Goal: Task Accomplishment & Management: Manage account settings

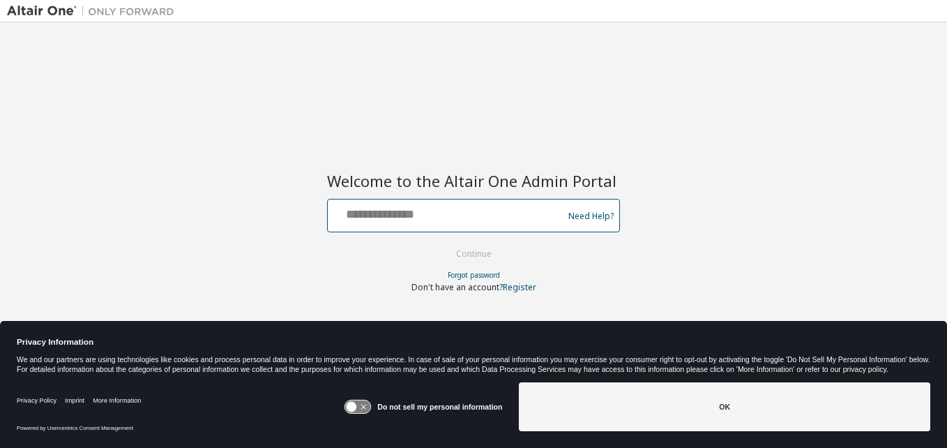
click at [360, 218] on input "text" at bounding box center [447, 212] width 228 height 20
type input "**********"
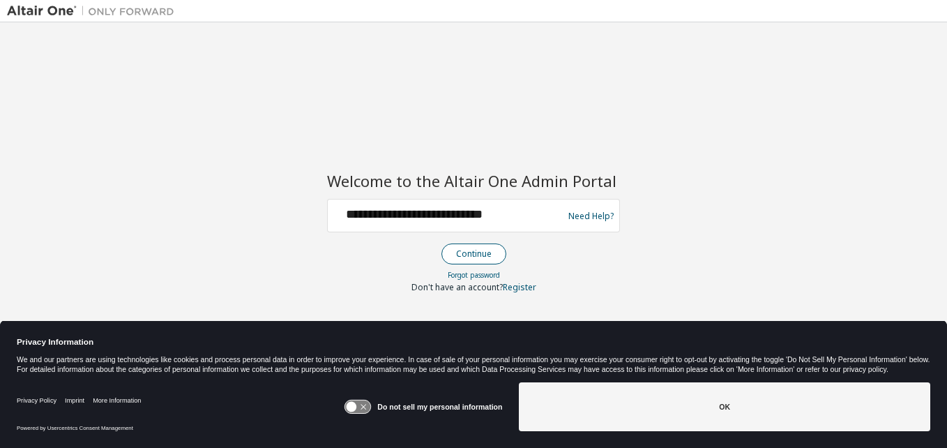
click at [471, 259] on button "Continue" at bounding box center [474, 253] width 65 height 21
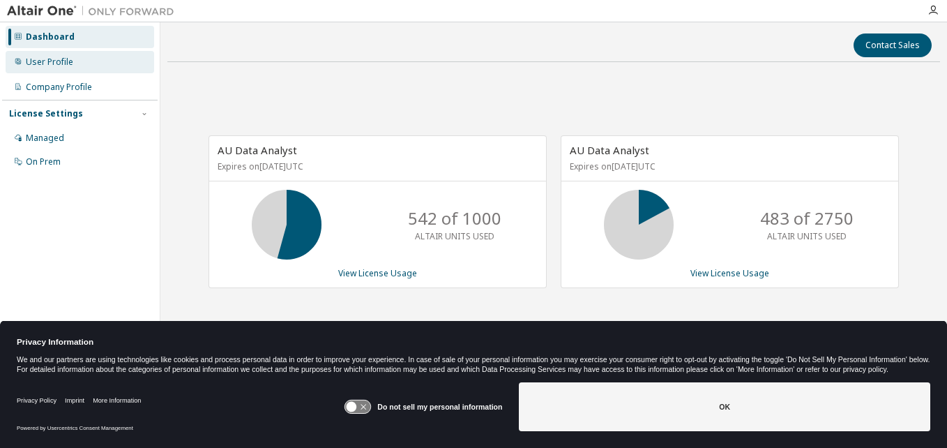
click at [47, 62] on div "User Profile" at bounding box center [49, 61] width 47 height 11
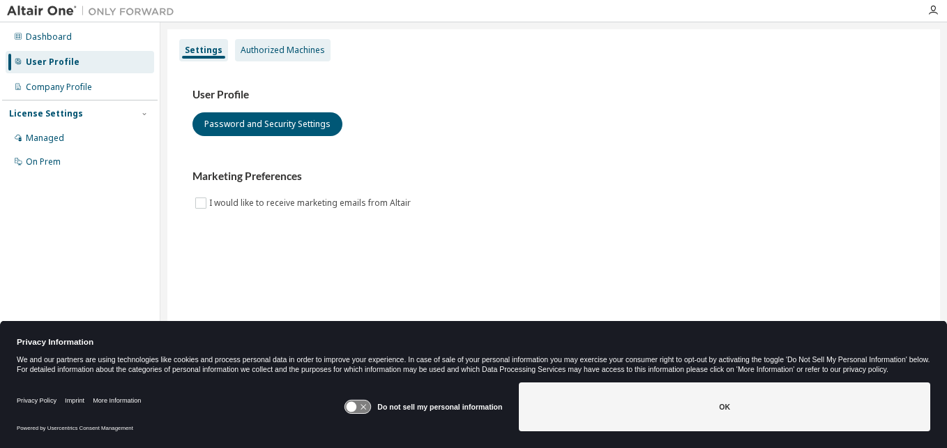
click at [287, 50] on div "Authorized Machines" at bounding box center [283, 50] width 84 height 11
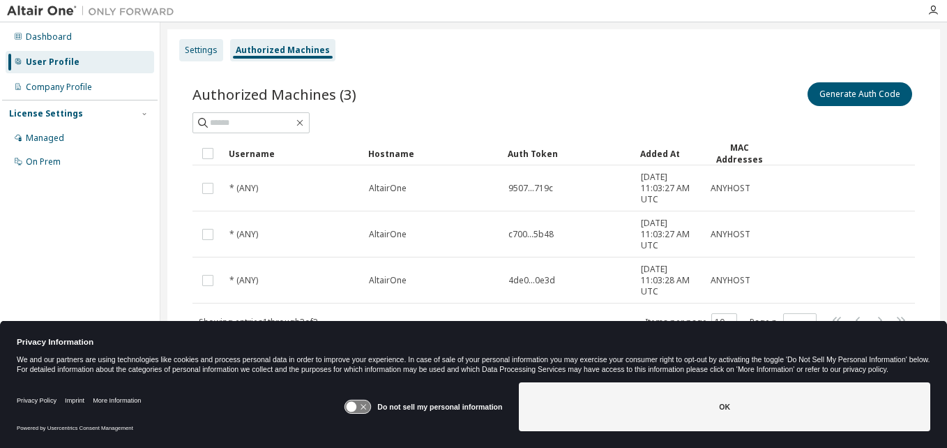
click at [197, 52] on div "Settings" at bounding box center [201, 50] width 33 height 11
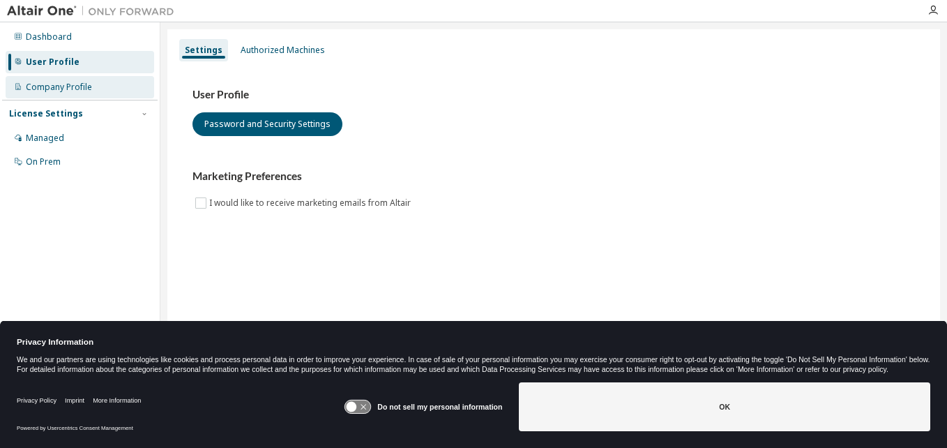
click at [84, 85] on div "Company Profile" at bounding box center [59, 87] width 66 height 11
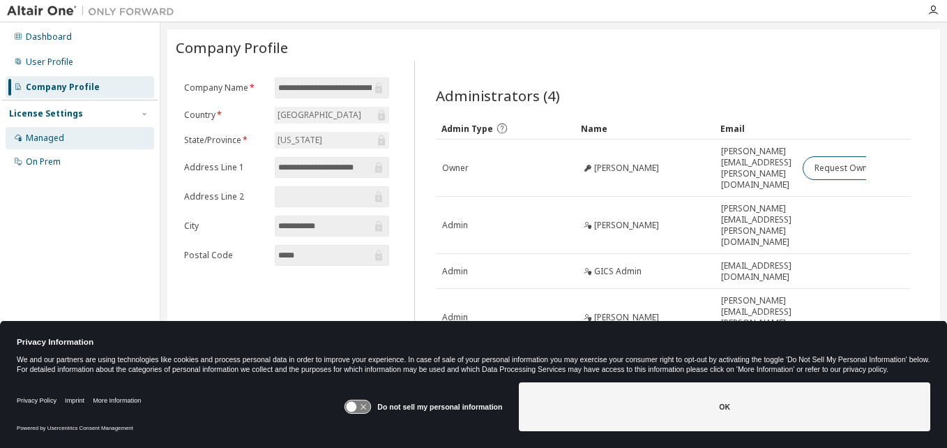
click at [64, 139] on div "Managed" at bounding box center [80, 138] width 149 height 22
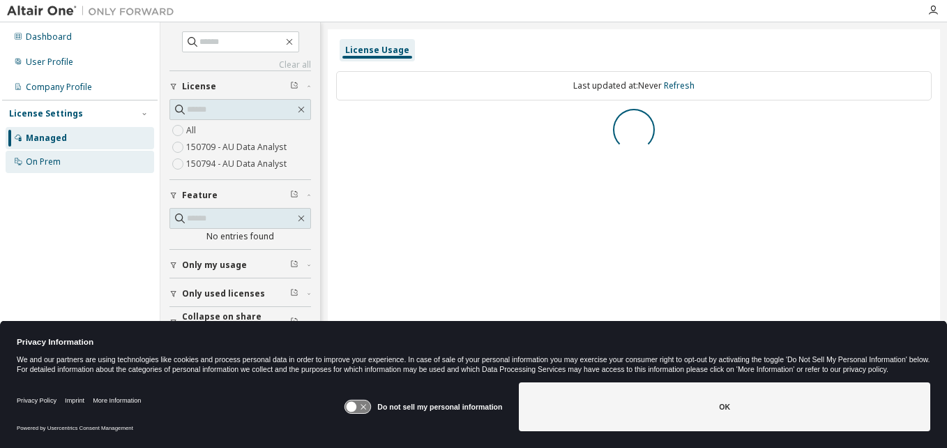
click at [69, 161] on div "On Prem" at bounding box center [80, 162] width 149 height 22
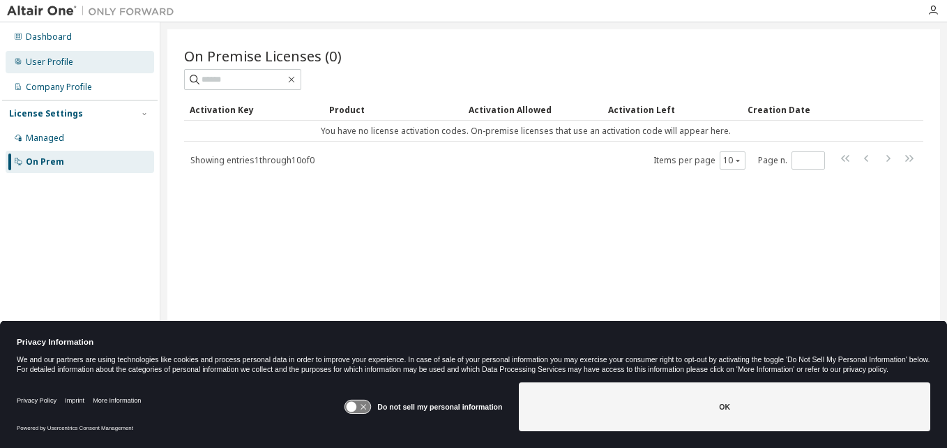
click at [77, 53] on div "User Profile" at bounding box center [80, 62] width 149 height 22
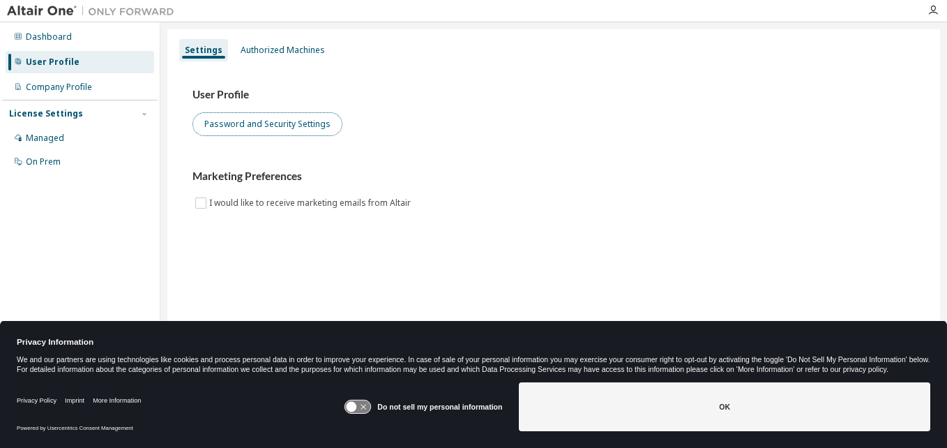
click at [296, 114] on button "Password and Security Settings" at bounding box center [268, 124] width 150 height 24
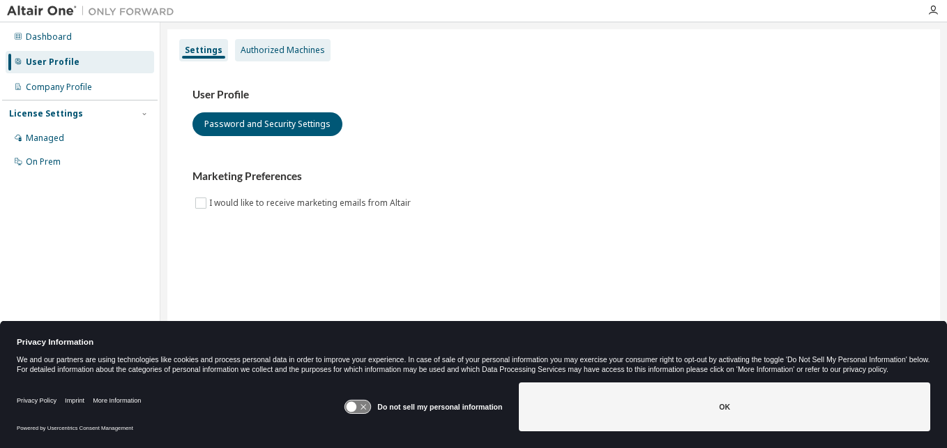
click at [278, 48] on div "Authorized Machines" at bounding box center [283, 50] width 84 height 11
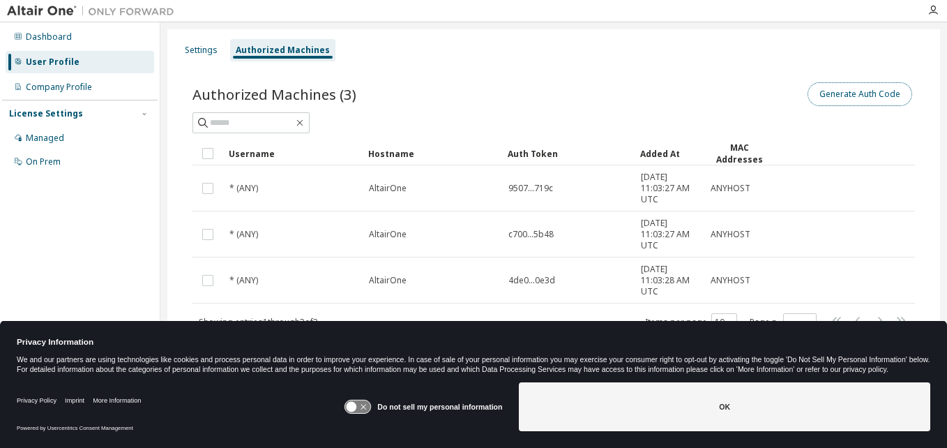
click at [831, 94] on button "Generate Auth Code" at bounding box center [860, 94] width 105 height 24
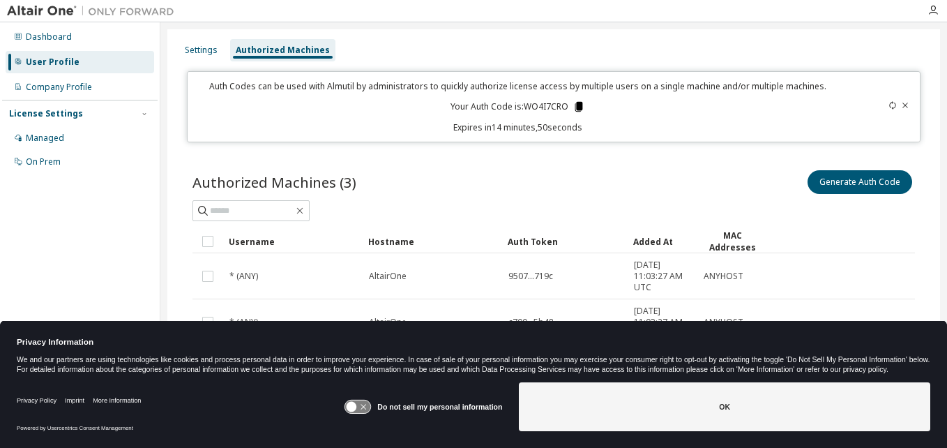
click at [575, 105] on icon at bounding box center [579, 107] width 8 height 10
click at [86, 130] on div "Managed" at bounding box center [80, 138] width 149 height 22
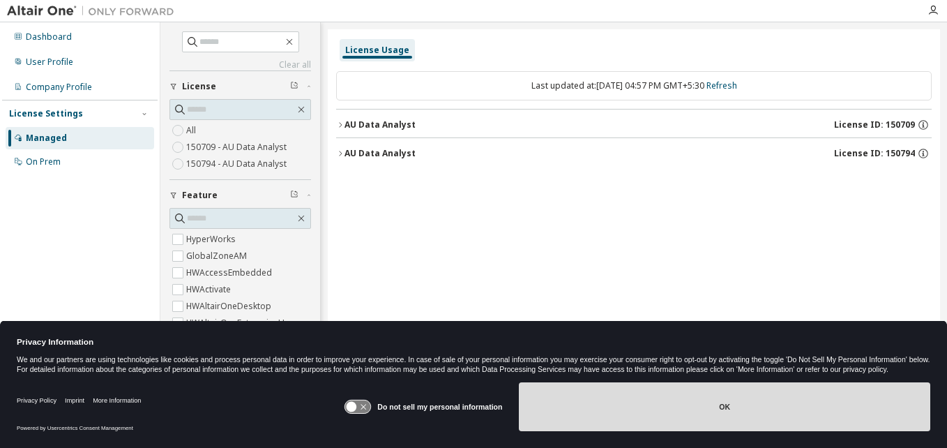
click at [627, 409] on button "OK" at bounding box center [725, 406] width 412 height 49
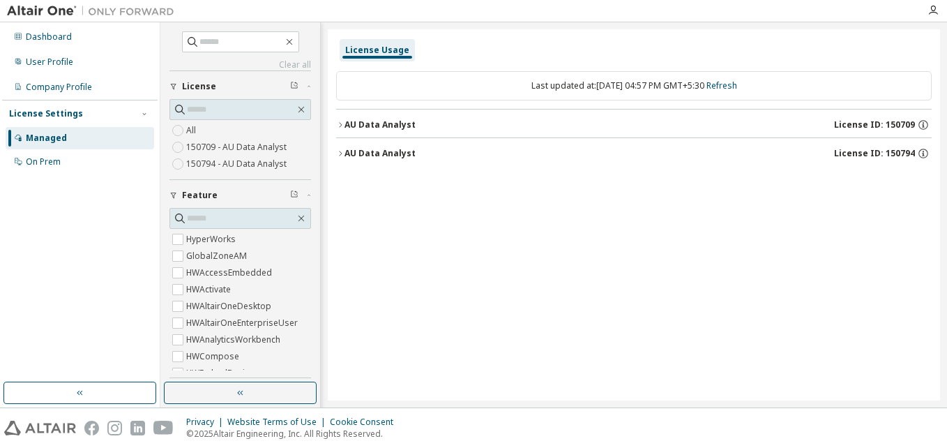
click at [885, 217] on div "License Usage Last updated at: Thu 2025-10-02 04:57 PM GMT+5:30 Refresh AU Data…" at bounding box center [634, 214] width 612 height 371
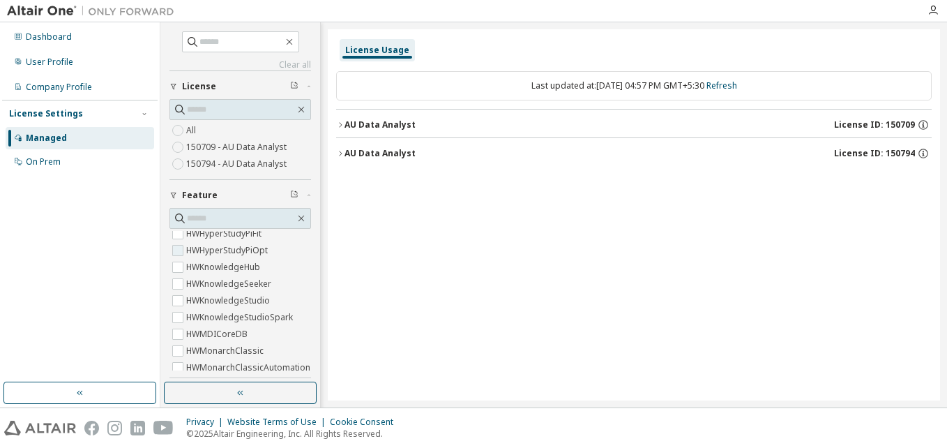
scroll to position [418, 0]
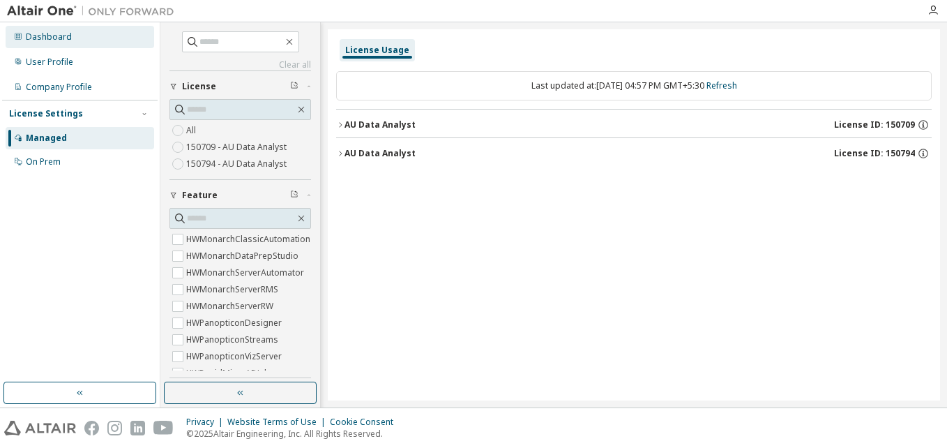
click at [107, 35] on div "Dashboard" at bounding box center [80, 37] width 149 height 22
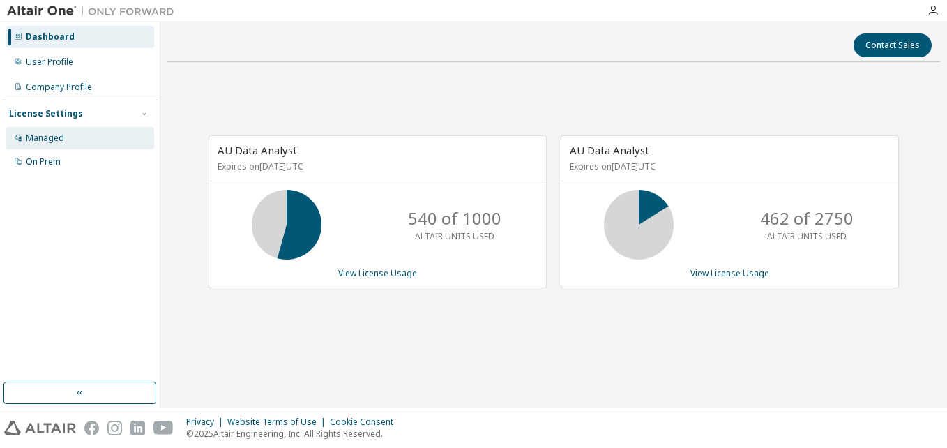
click at [84, 135] on div "Managed" at bounding box center [80, 138] width 149 height 22
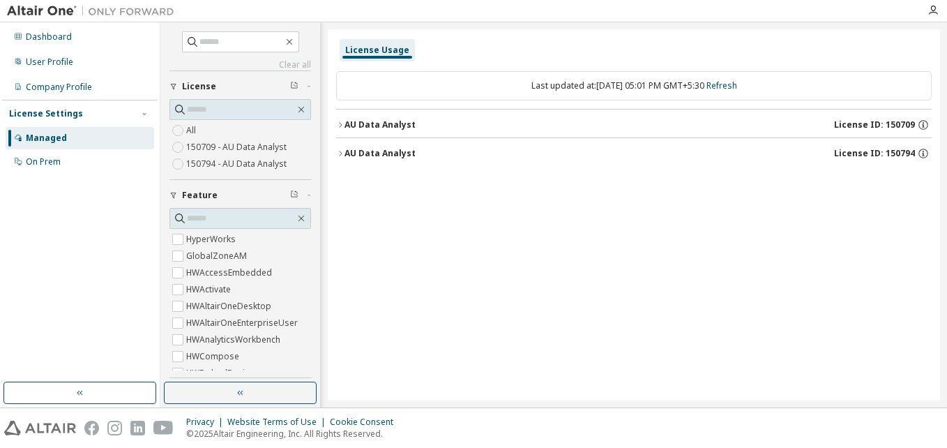
click at [367, 51] on div "License Usage" at bounding box center [377, 50] width 64 height 11
click at [211, 86] on span "License" at bounding box center [199, 86] width 34 height 11
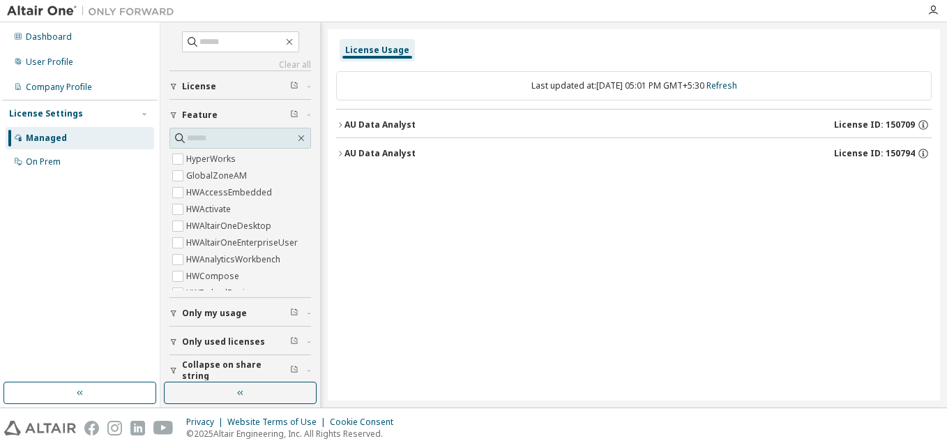
click at [208, 111] on span "Feature" at bounding box center [200, 115] width 36 height 11
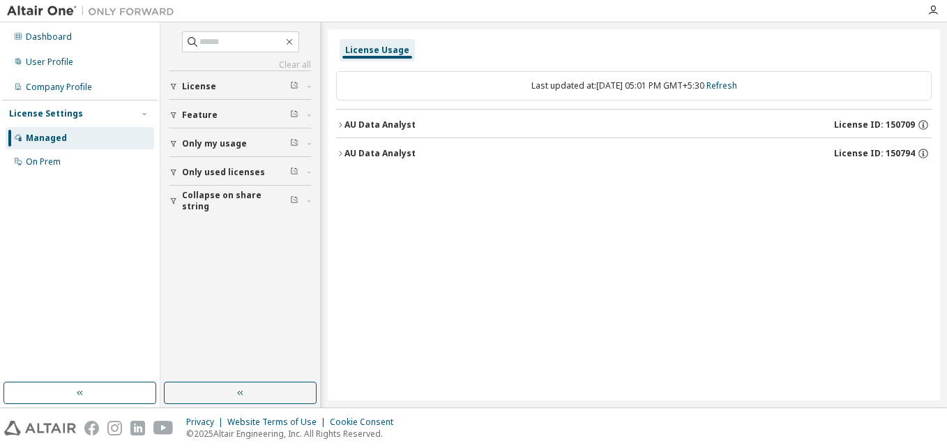
click at [197, 82] on span "License" at bounding box center [199, 86] width 34 height 11
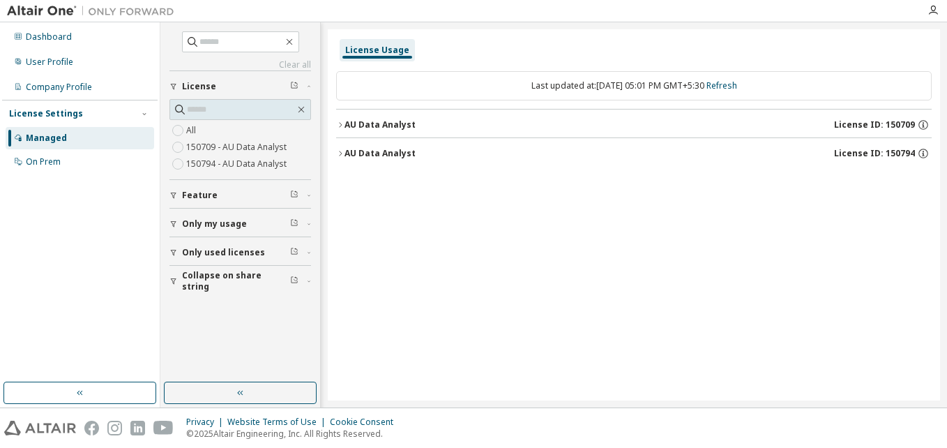
click at [197, 82] on span "License" at bounding box center [199, 86] width 34 height 11
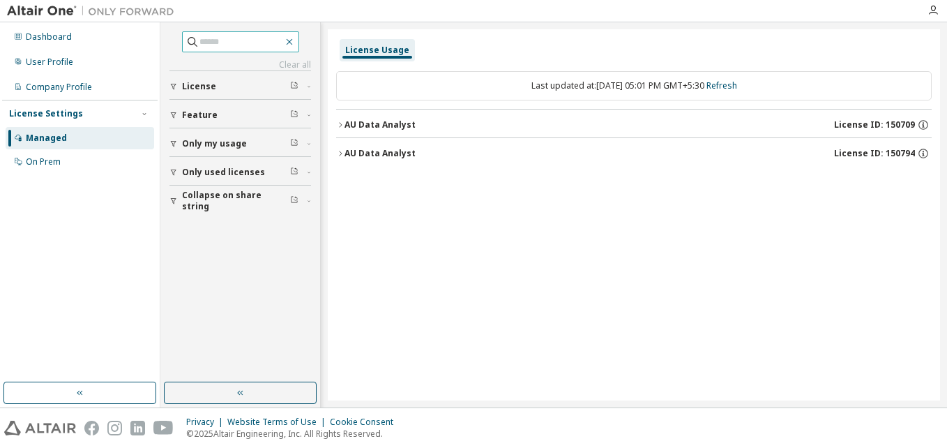
click at [295, 45] on icon "button" at bounding box center [289, 41] width 11 height 11
click at [412, 191] on div "License Usage Last updated at: Thu 2025-10-02 05:01 PM GMT+5:30 Refresh AU Data…" at bounding box center [634, 214] width 612 height 371
click at [306, 391] on button "button" at bounding box center [240, 393] width 153 height 22
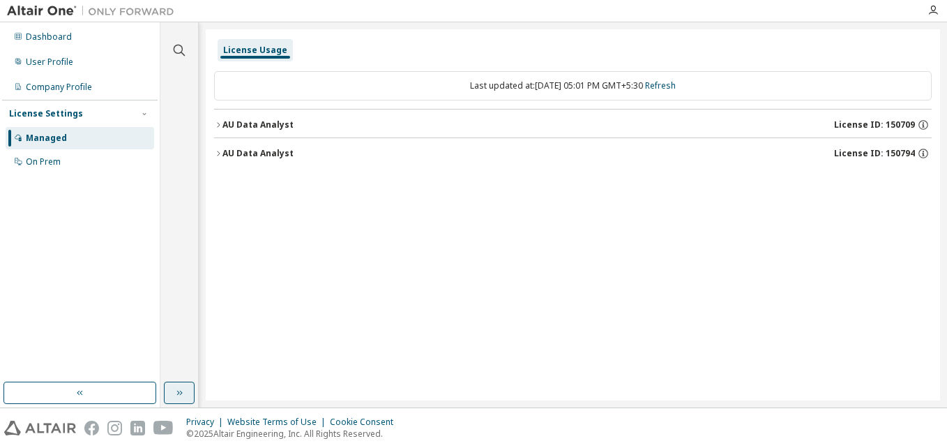
click at [179, 392] on icon "button" at bounding box center [179, 392] width 11 height 11
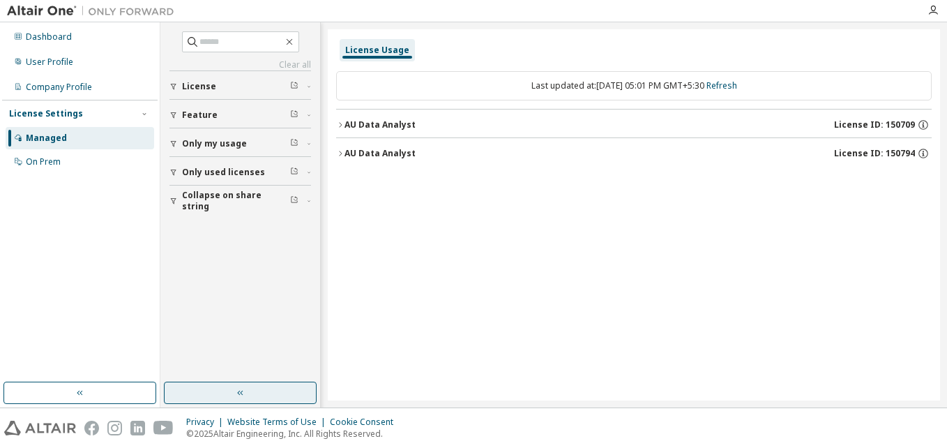
click at [60, 135] on div "Managed" at bounding box center [46, 138] width 41 height 11
click at [105, 54] on div "User Profile" at bounding box center [80, 62] width 149 height 22
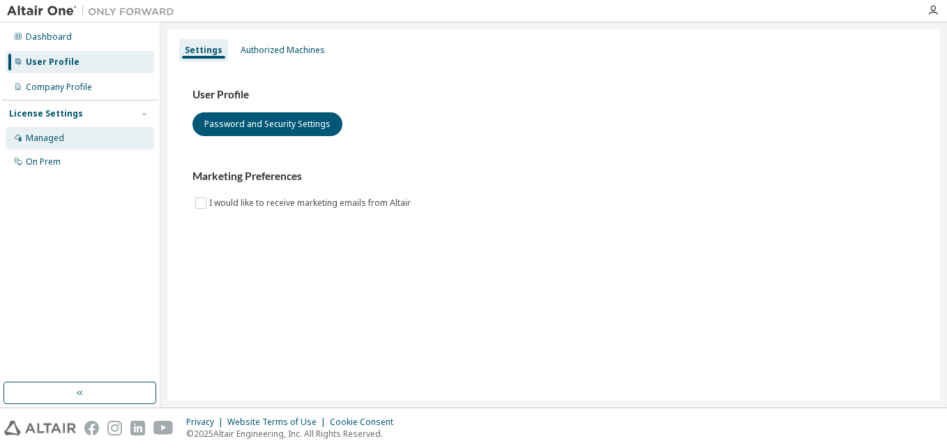
click at [85, 137] on div "Managed" at bounding box center [80, 138] width 149 height 22
